Goal: Navigation & Orientation: Find specific page/section

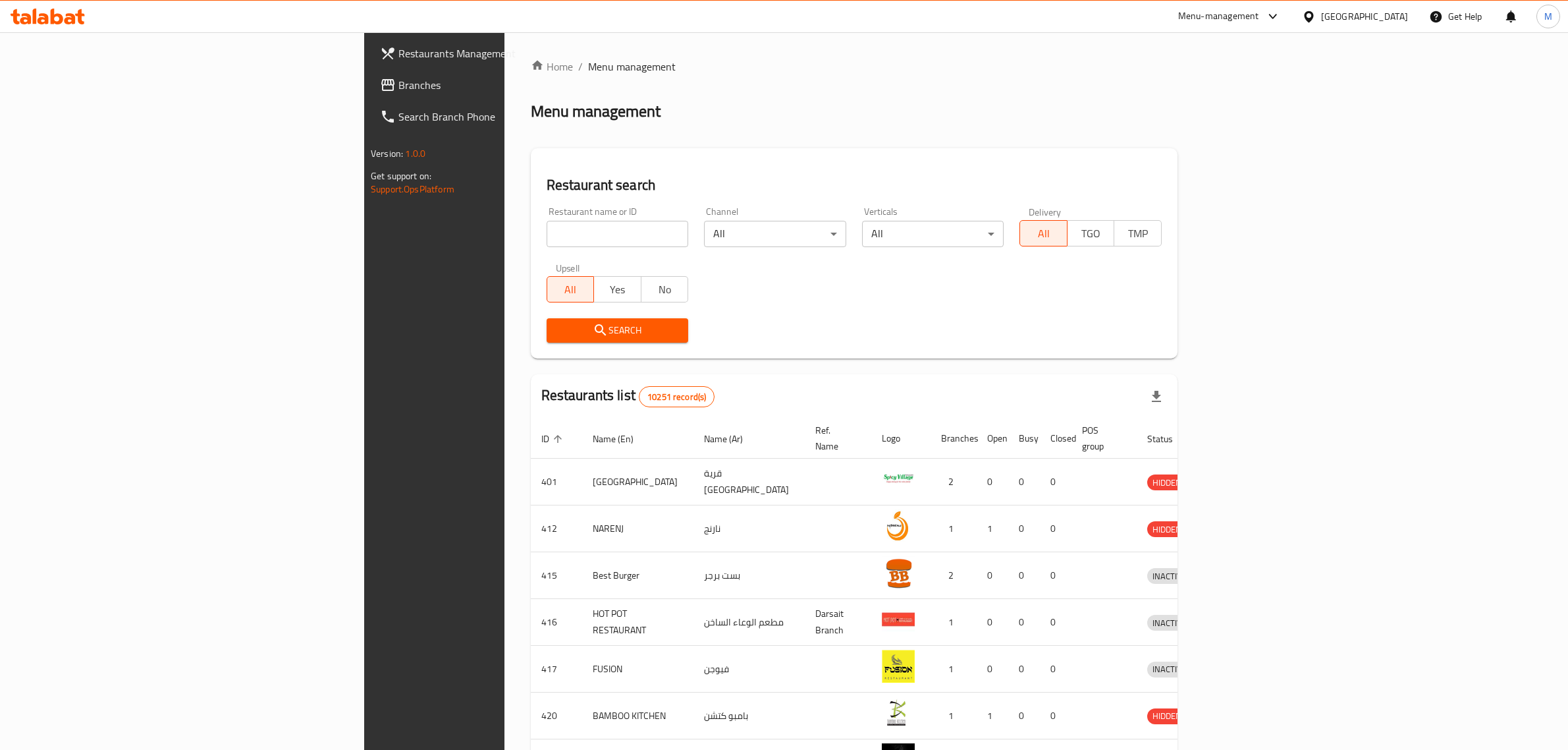
click at [1321, 10] on div at bounding box center [1310, 16] width 19 height 14
click at [1255, 344] on div "[GEOGRAPHIC_DATA]" at bounding box center [1265, 345] width 87 height 14
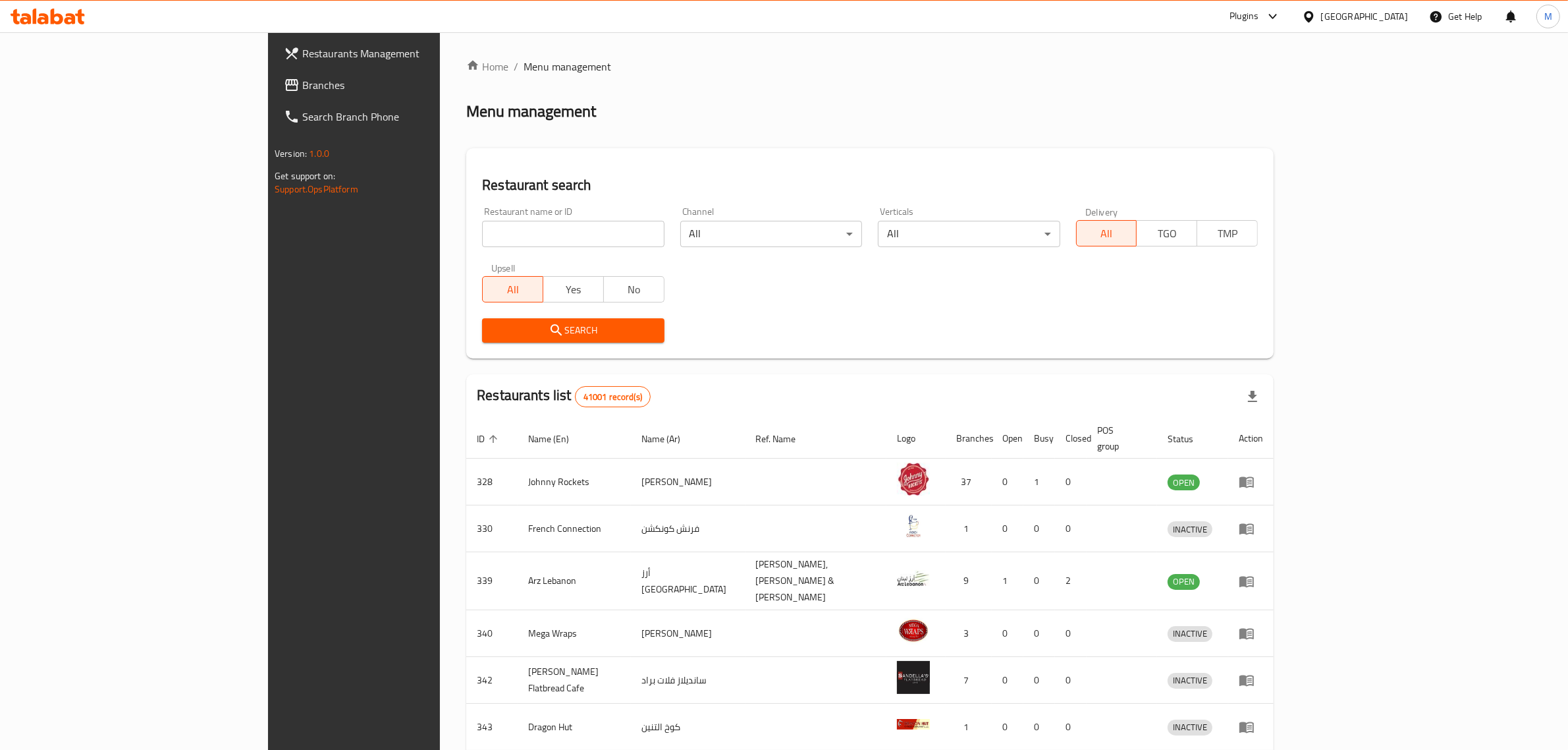
click at [1271, 17] on icon at bounding box center [1273, 17] width 16 height 16
click at [1127, 180] on div "Restaurant-Management" at bounding box center [1148, 181] width 104 height 14
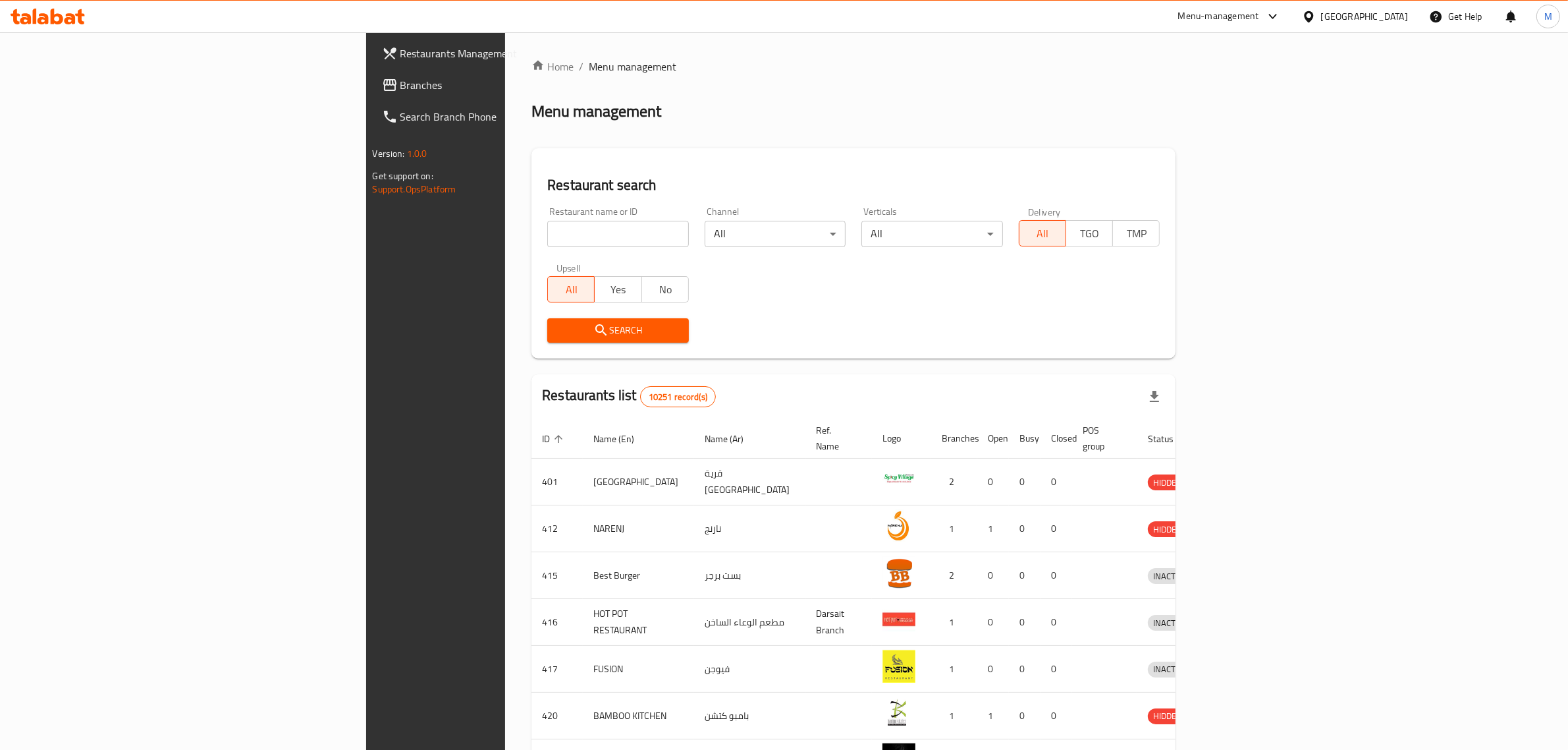
click at [1396, 15] on div "[GEOGRAPHIC_DATA]" at bounding box center [1364, 16] width 87 height 14
click at [1250, 141] on div "[GEOGRAPHIC_DATA]" at bounding box center [1308, 136] width 198 height 30
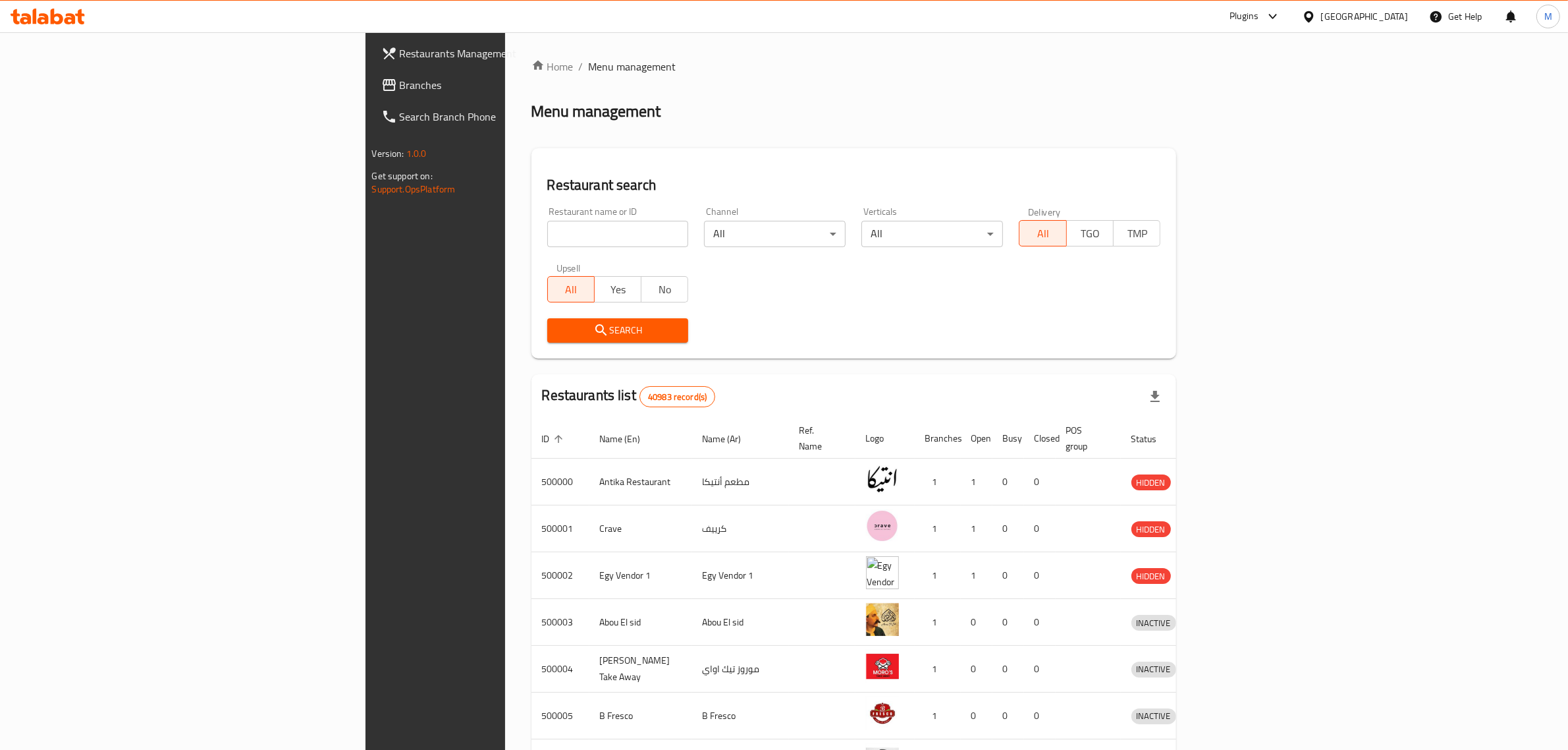
click at [400, 84] on span "Branches" at bounding box center [508, 85] width 217 height 16
